Goal: Task Accomplishment & Management: Complete application form

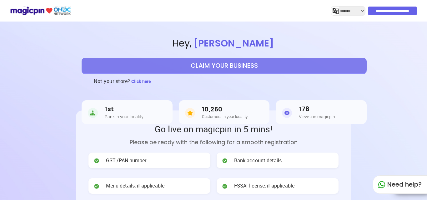
select select "*******"
click at [104, 126] on h2 "Go live on magicpin in 5 mins!" at bounding box center [213, 129] width 250 height 12
click at [234, 68] on button "CLAIM YOUR BUSINESS" at bounding box center [224, 66] width 285 height 16
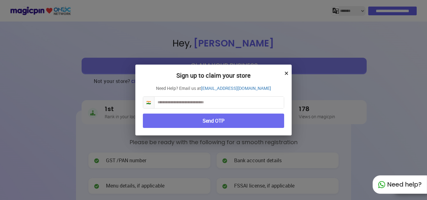
click at [218, 101] on input "text" at bounding box center [218, 103] width 129 height 12
type input "**********"
drag, startPoint x: 175, startPoint y: 119, endPoint x: 172, endPoint y: 121, distance: 3.8
click at [175, 119] on button "Send OTP" at bounding box center [213, 121] width 141 height 15
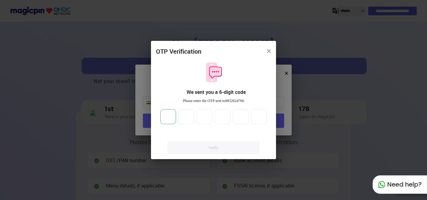
drag, startPoint x: 171, startPoint y: 118, endPoint x: 200, endPoint y: 128, distance: 30.8
click at [171, 118] on input "number" at bounding box center [168, 116] width 16 height 15
type input "*"
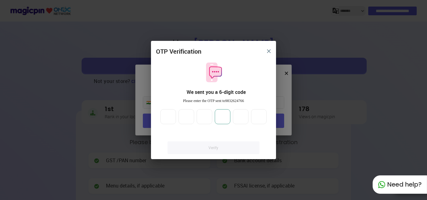
type input "*"
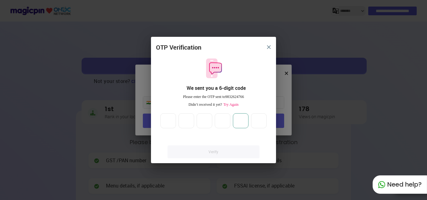
type input "*"
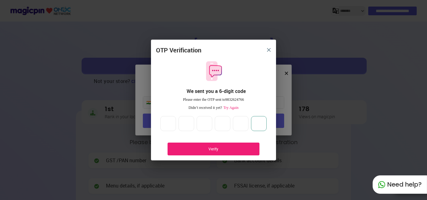
type input "*"
click at [227, 148] on div "Verify" at bounding box center [213, 149] width 73 height 5
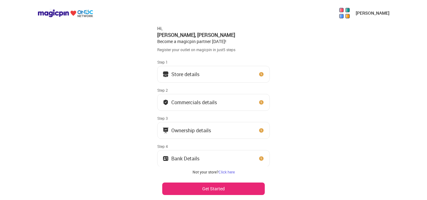
click at [214, 68] on button "Store details" at bounding box center [213, 74] width 113 height 17
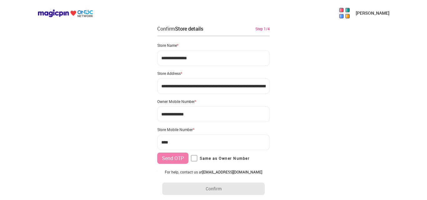
click at [184, 139] on input "***" at bounding box center [213, 143] width 113 height 16
type input "**********"
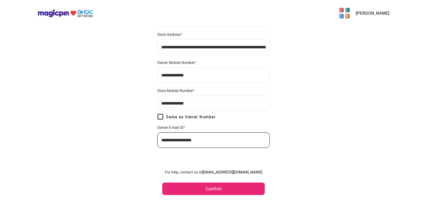
scroll to position [43, 0]
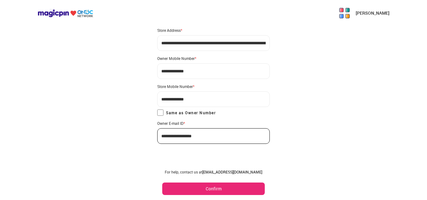
click at [215, 187] on button "Confirm" at bounding box center [213, 189] width 103 height 13
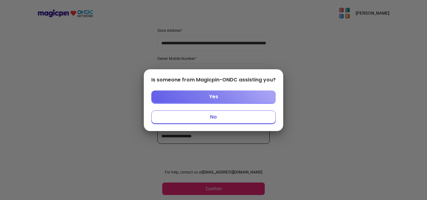
click at [246, 117] on button "No" at bounding box center [213, 117] width 124 height 13
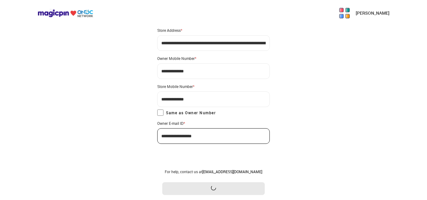
scroll to position [0, 0]
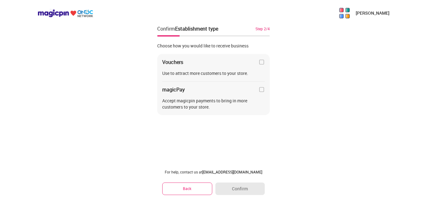
click at [262, 91] on img at bounding box center [261, 90] width 6 height 6
click at [260, 62] on img at bounding box center [261, 62] width 6 height 6
click at [248, 187] on button "Confirm" at bounding box center [239, 189] width 49 height 13
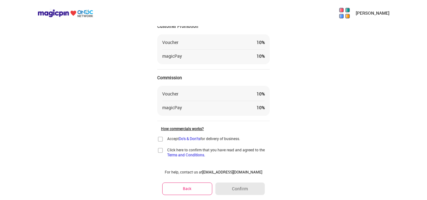
scroll to position [31, 0]
click at [162, 138] on img at bounding box center [160, 139] width 6 height 6
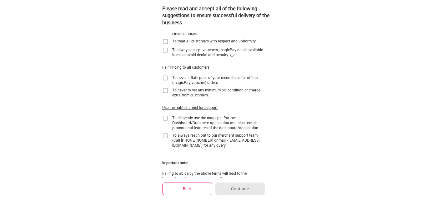
click at [166, 43] on img at bounding box center [165, 41] width 6 height 6
click at [167, 50] on img at bounding box center [165, 50] width 6 height 6
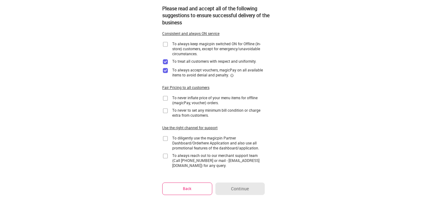
scroll to position [0, 0]
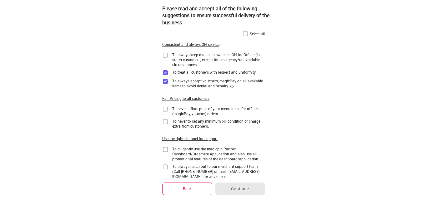
click at [168, 56] on div "To always keep magicpin switched ON for Offline (In-store) customers, except fo…" at bounding box center [213, 59] width 103 height 15
click at [252, 35] on div "Select all" at bounding box center [257, 33] width 15 height 5
click at [246, 33] on img at bounding box center [245, 34] width 6 height 6
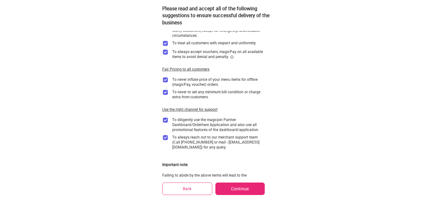
scroll to position [79, 0]
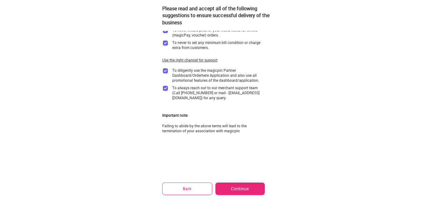
click at [243, 186] on button "Continue" at bounding box center [239, 189] width 49 height 13
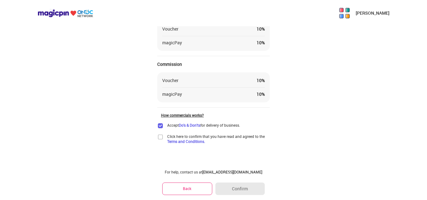
click at [163, 138] on img at bounding box center [160, 137] width 6 height 6
click at [235, 188] on button "Confirm" at bounding box center [239, 189] width 49 height 13
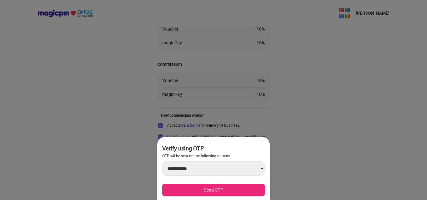
click at [233, 189] on button "Send OTP" at bounding box center [213, 190] width 103 height 13
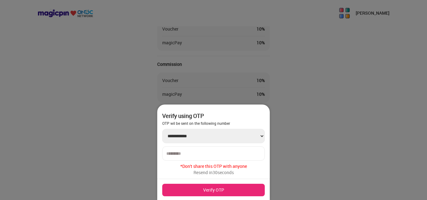
click at [228, 153] on input "number" at bounding box center [213, 153] width 94 height 5
type input "******"
click at [253, 189] on button "Verify OTP" at bounding box center [213, 190] width 103 height 13
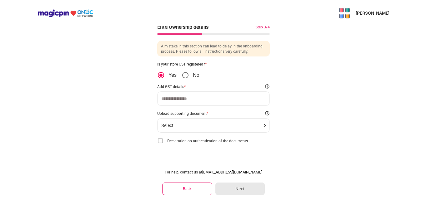
scroll to position [2, 0]
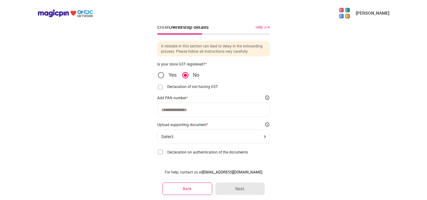
click at [160, 87] on img at bounding box center [160, 87] width 6 height 6
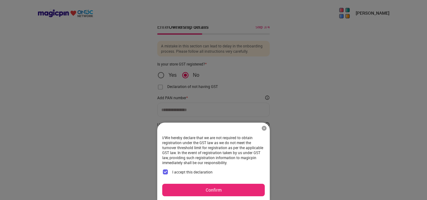
click at [185, 192] on button "Confirm" at bounding box center [213, 190] width 103 height 13
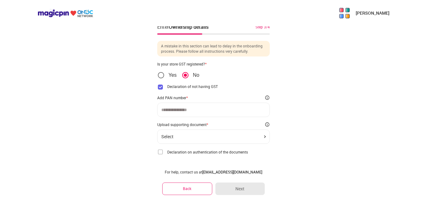
click at [185, 115] on div at bounding box center [213, 110] width 113 height 14
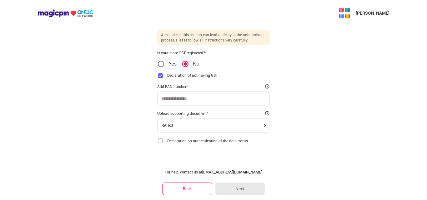
click at [160, 141] on img at bounding box center [160, 141] width 6 height 6
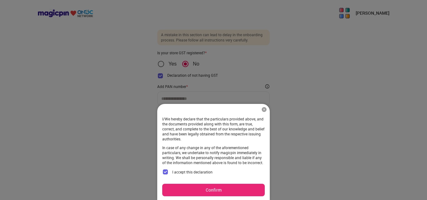
click at [188, 191] on button "Confirm" at bounding box center [213, 190] width 103 height 13
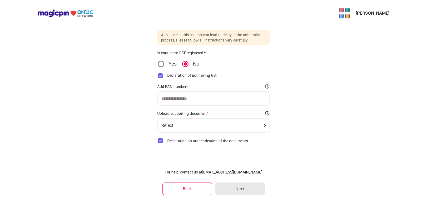
click at [251, 126] on div "Select" at bounding box center [213, 125] width 104 height 5
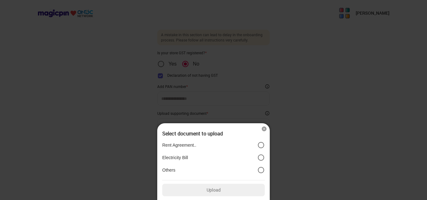
drag, startPoint x: 287, startPoint y: 132, endPoint x: 271, endPoint y: 128, distance: 15.8
click at [287, 131] on div at bounding box center [213, 100] width 427 height 200
click at [264, 130] on img at bounding box center [264, 129] width 6 height 6
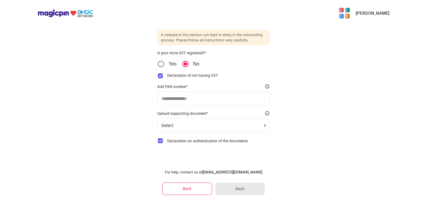
click at [160, 141] on img at bounding box center [160, 141] width 6 height 6
click at [246, 182] on div "For help, contact us at [EMAIL_ADDRESS][DOMAIN_NAME] Back Next" at bounding box center [213, 183] width 113 height 36
click at [203, 98] on input at bounding box center [213, 98] width 104 height 5
